Goal: Task Accomplishment & Management: Use online tool/utility

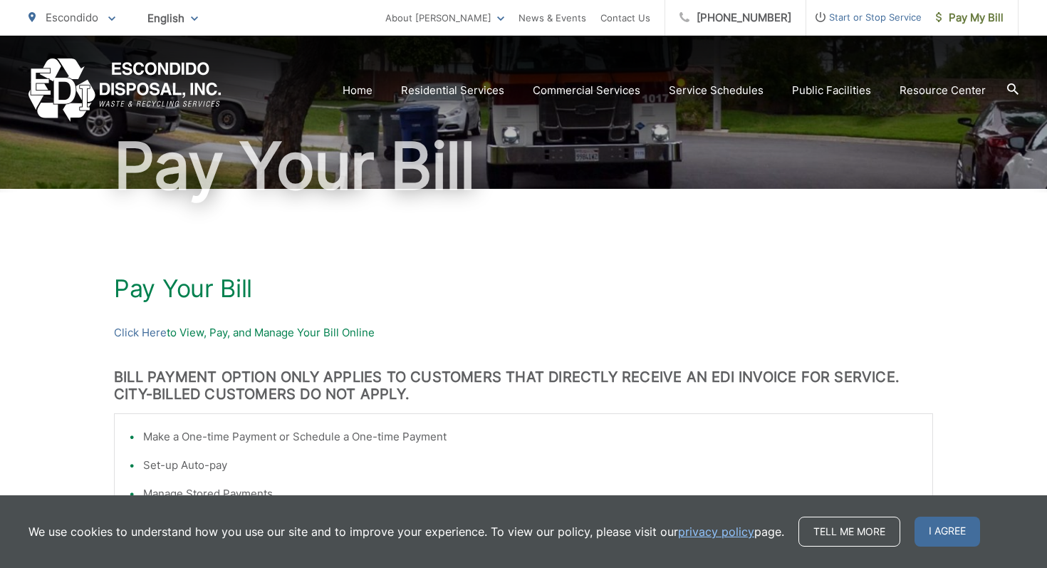
scroll to position [97, 0]
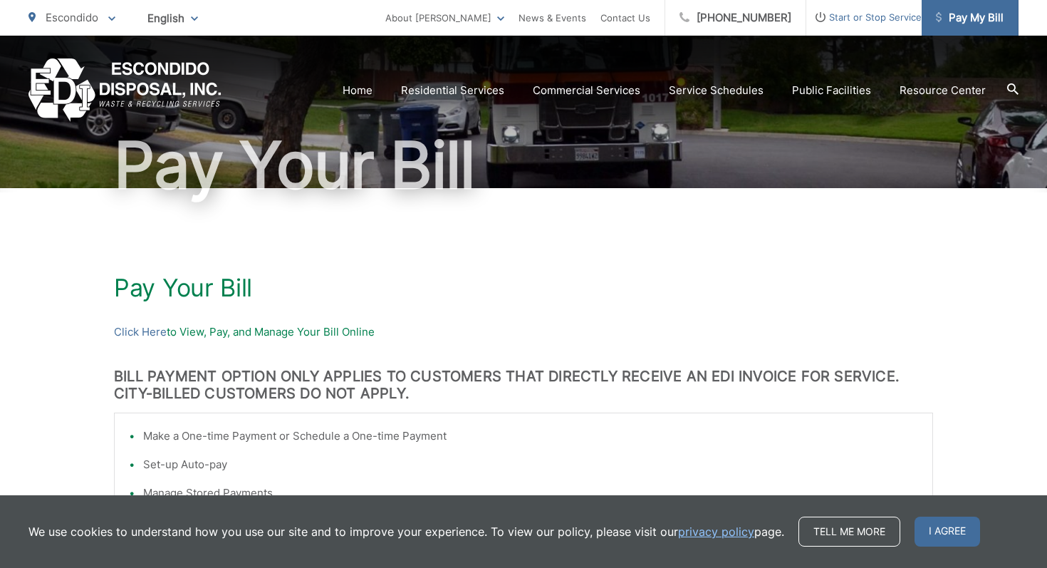
click at [969, 17] on span "Pay My Bill" at bounding box center [970, 17] width 68 height 17
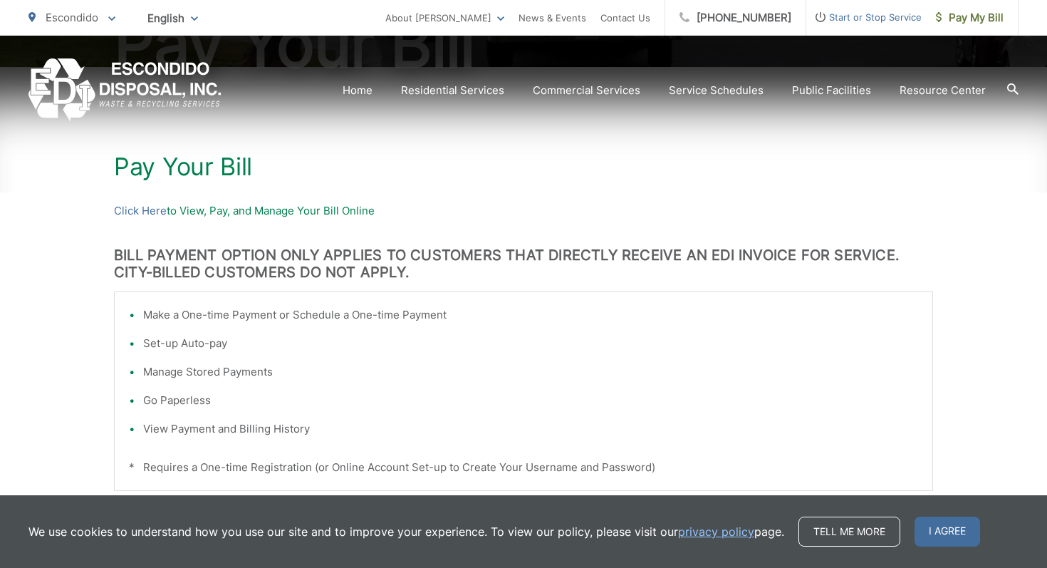
scroll to position [212, 0]
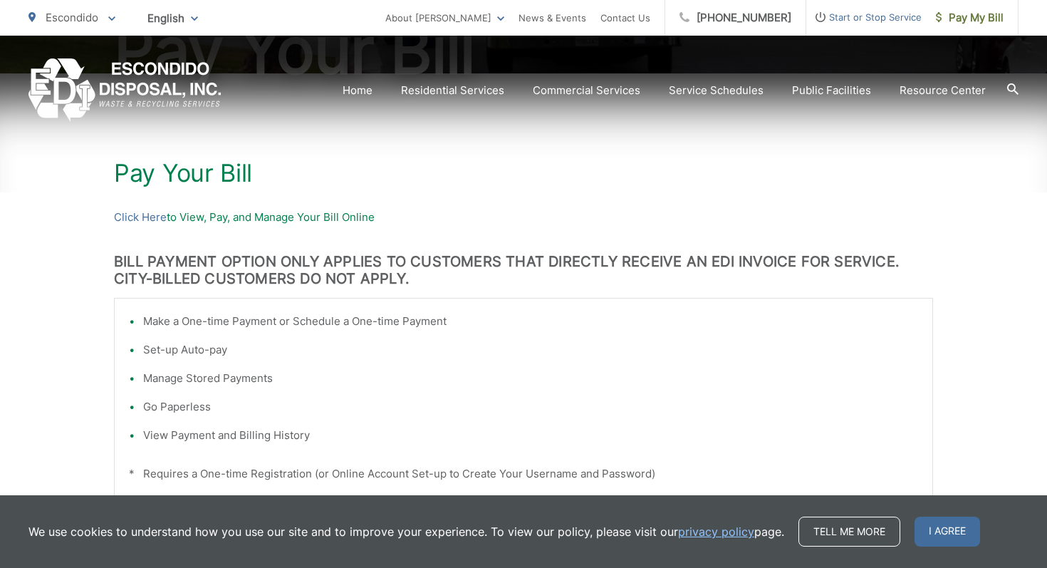
click at [296, 215] on p "Click Here to View, Pay, and Manage Your Bill Online" at bounding box center [523, 217] width 819 height 17
click at [195, 219] on p "Click Here to View, Pay, and Manage Your Bill Online" at bounding box center [523, 217] width 819 height 17
click at [145, 219] on link "Click Here" at bounding box center [140, 217] width 53 height 17
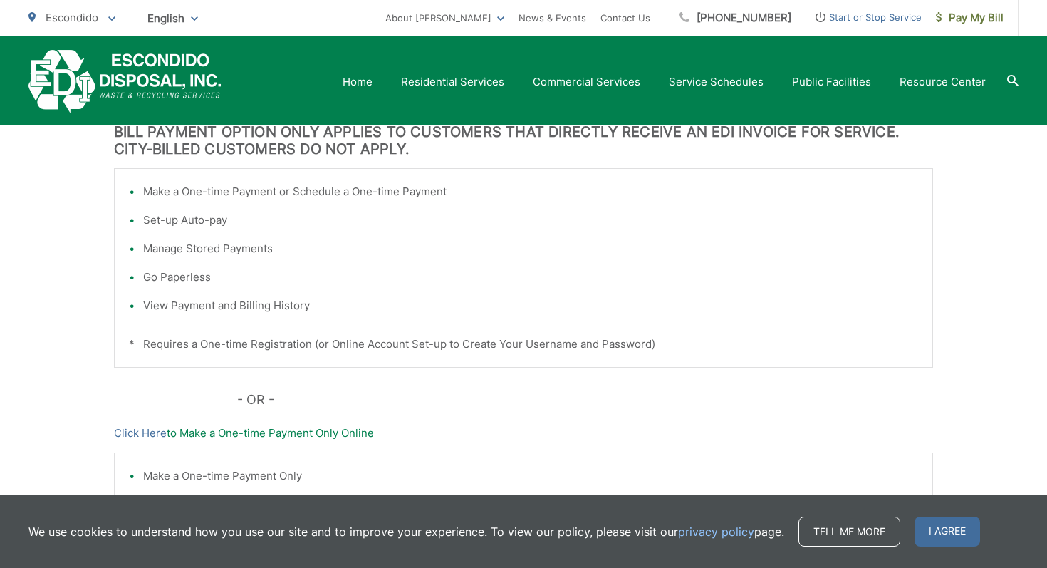
scroll to position [343, 0]
